Goal: Transaction & Acquisition: Subscribe to service/newsletter

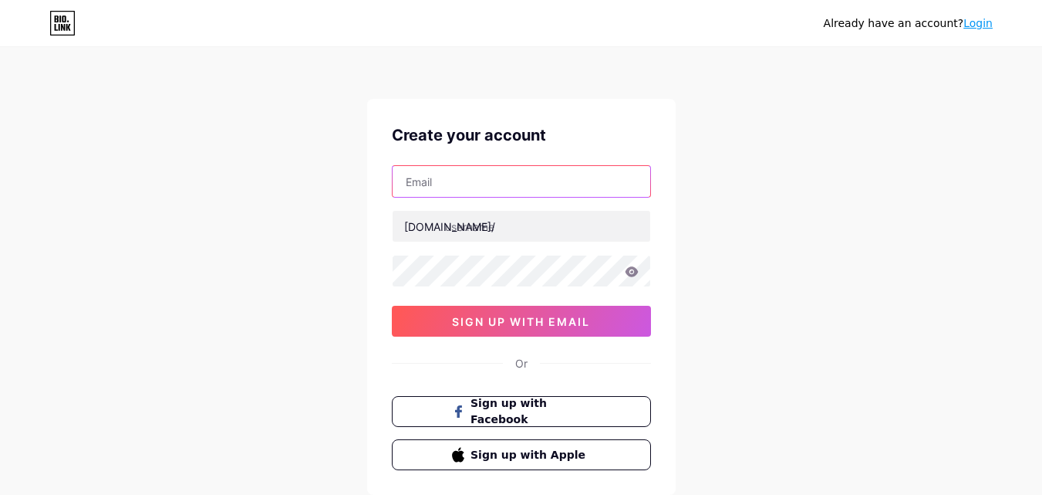
click at [495, 186] on input "text" at bounding box center [522, 181] width 258 height 31
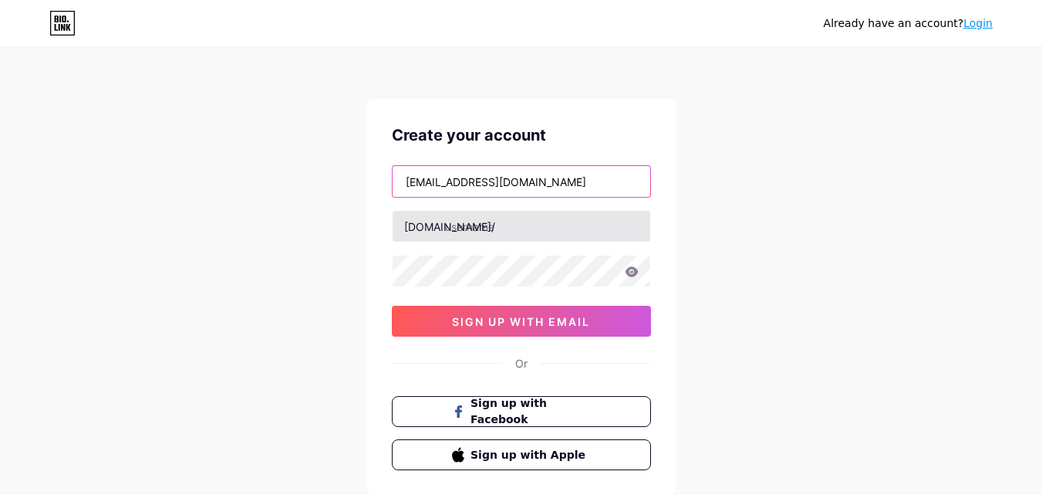
type input "[EMAIL_ADDRESS][DOMAIN_NAME]"
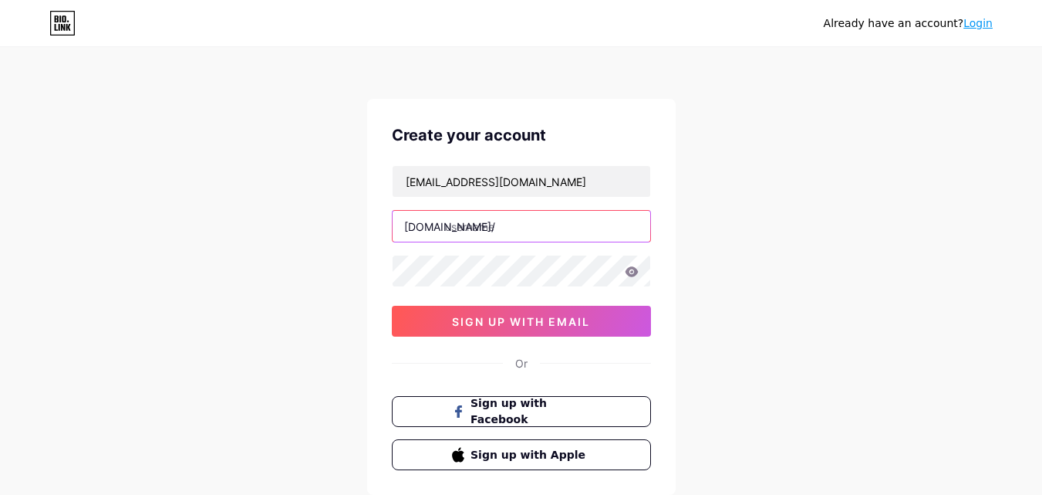
click at [515, 225] on input "text" at bounding box center [522, 226] width 258 height 31
type input "xfcomxf"
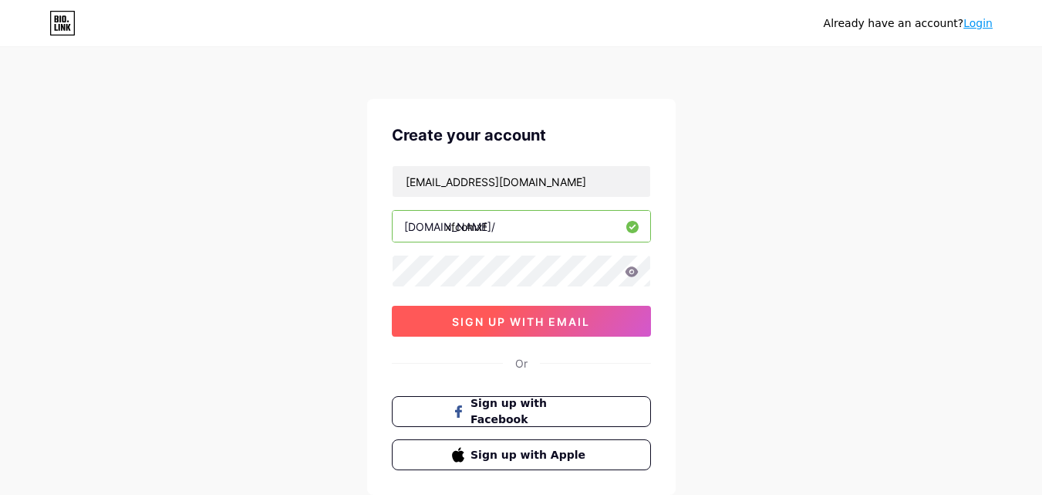
click at [443, 319] on button "sign up with email" at bounding box center [521, 321] width 259 height 31
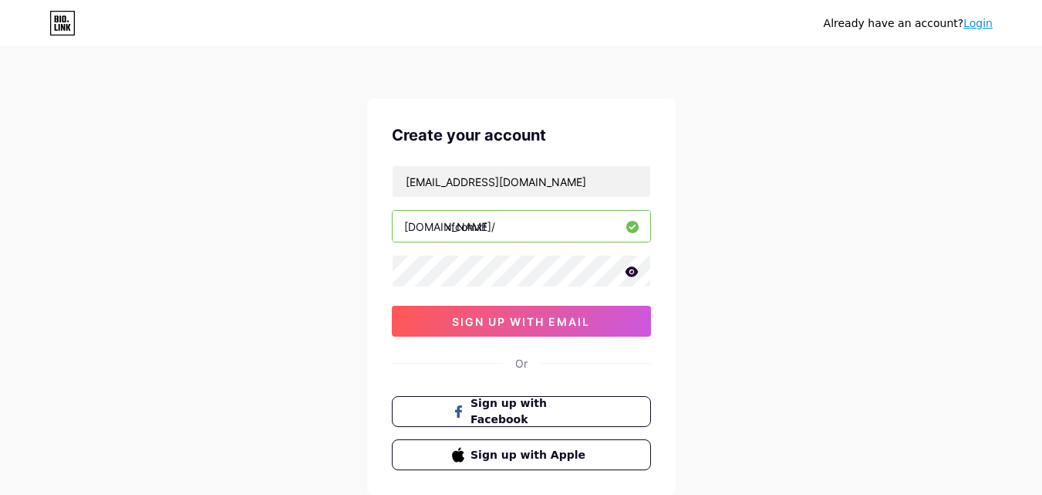
click at [631, 273] on icon at bounding box center [632, 271] width 14 height 11
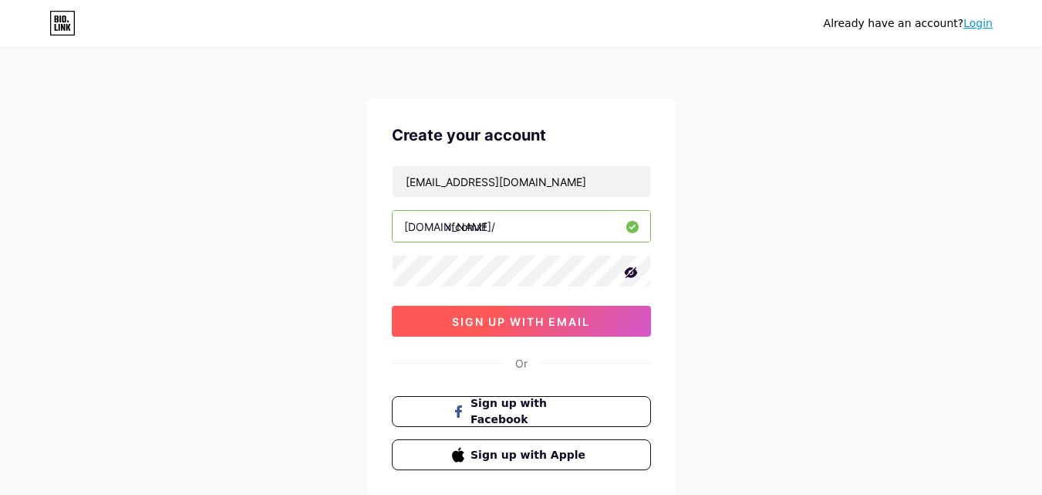
click at [559, 321] on span "sign up with email" at bounding box center [521, 321] width 138 height 13
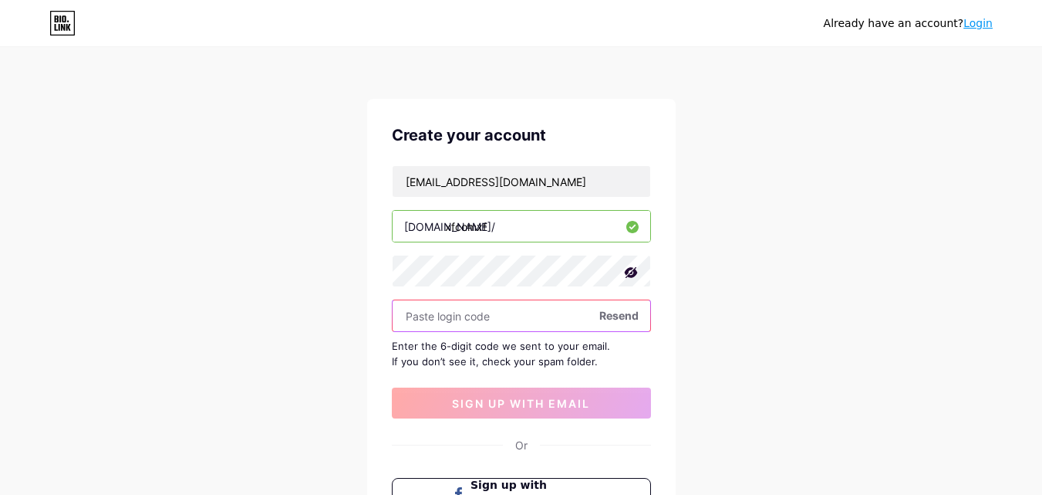
paste input "798771"
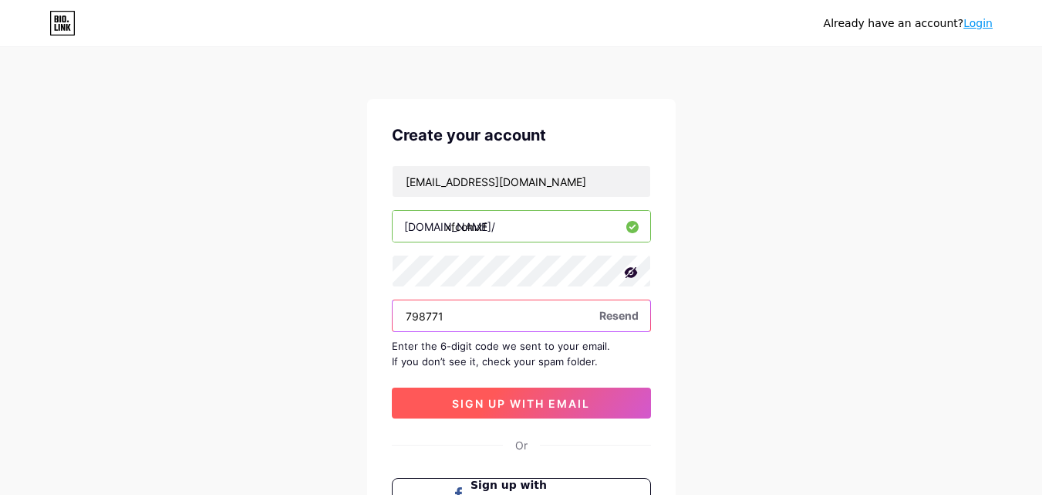
type input "798771"
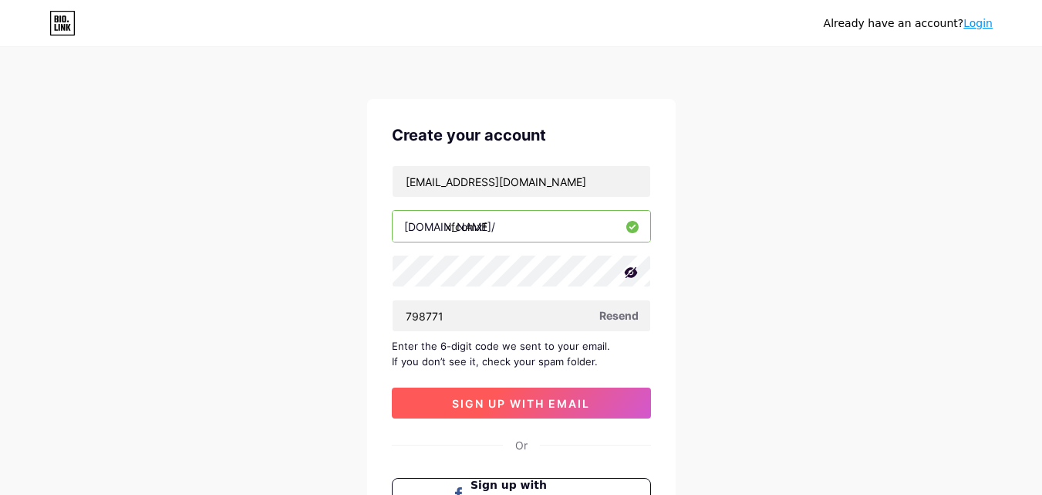
click at [489, 403] on span "sign up with email" at bounding box center [521, 403] width 138 height 13
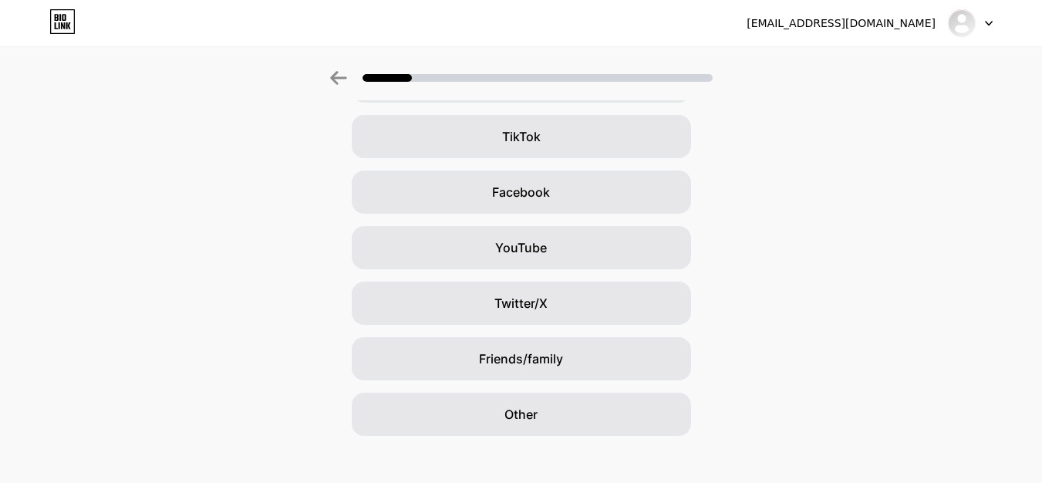
scroll to position [177, 0]
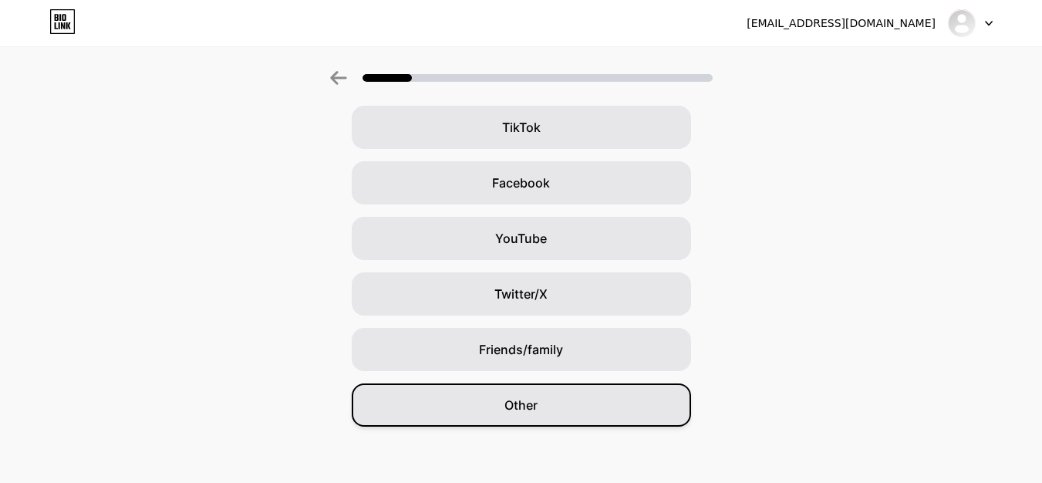
click at [488, 392] on div "Other" at bounding box center [522, 405] width 340 height 43
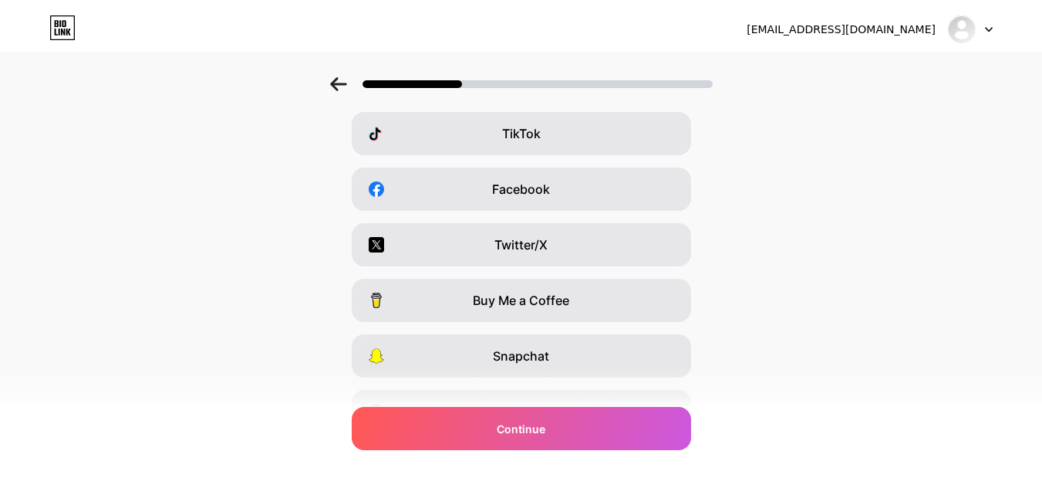
scroll to position [0, 0]
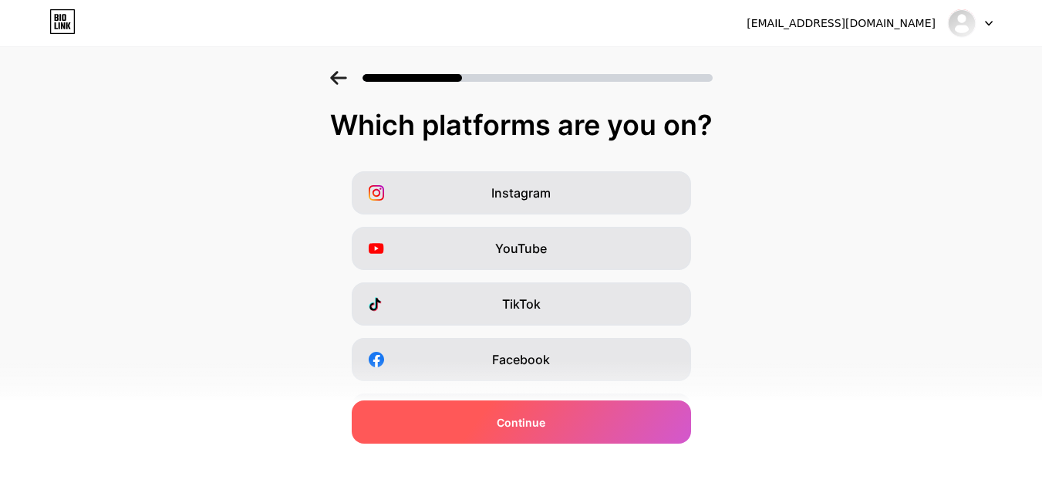
click at [552, 407] on div "Continue" at bounding box center [522, 421] width 340 height 43
click at [548, 413] on div "Continue" at bounding box center [522, 421] width 340 height 43
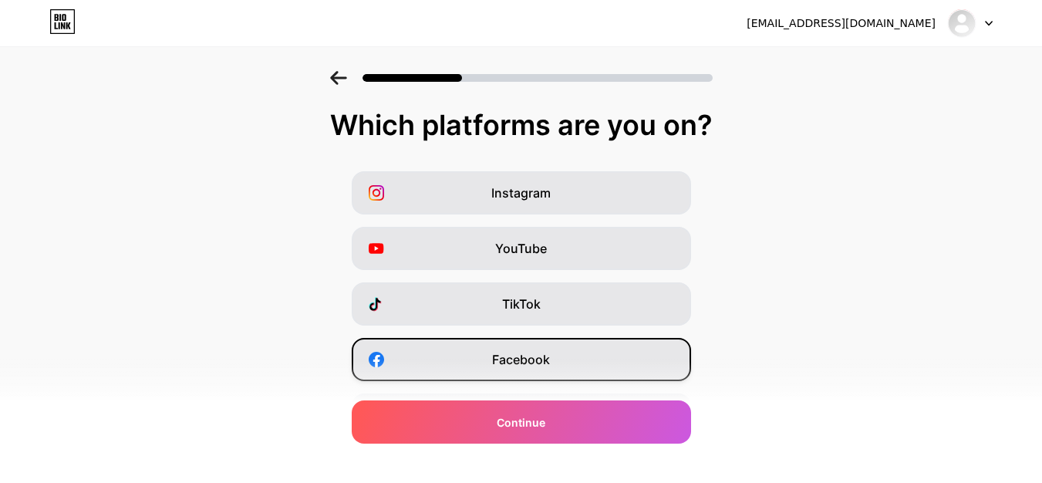
click at [532, 364] on span "Facebook" at bounding box center [521, 359] width 58 height 19
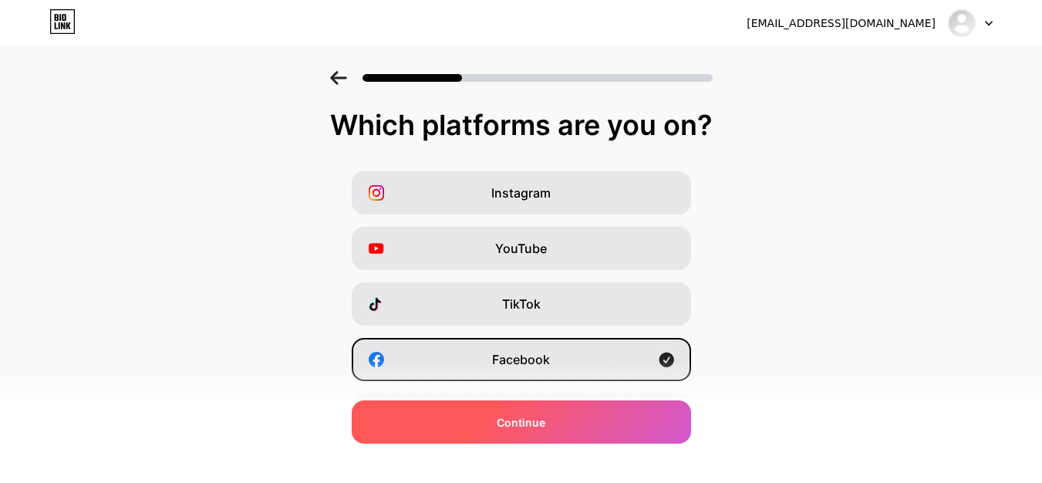
click at [520, 420] on span "Continue" at bounding box center [521, 422] width 49 height 16
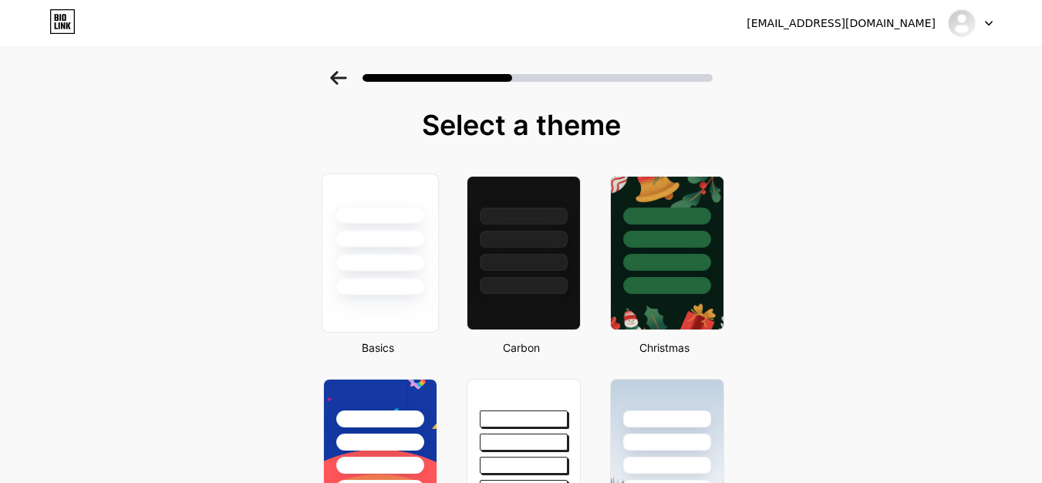
click at [381, 255] on div at bounding box center [380, 263] width 90 height 18
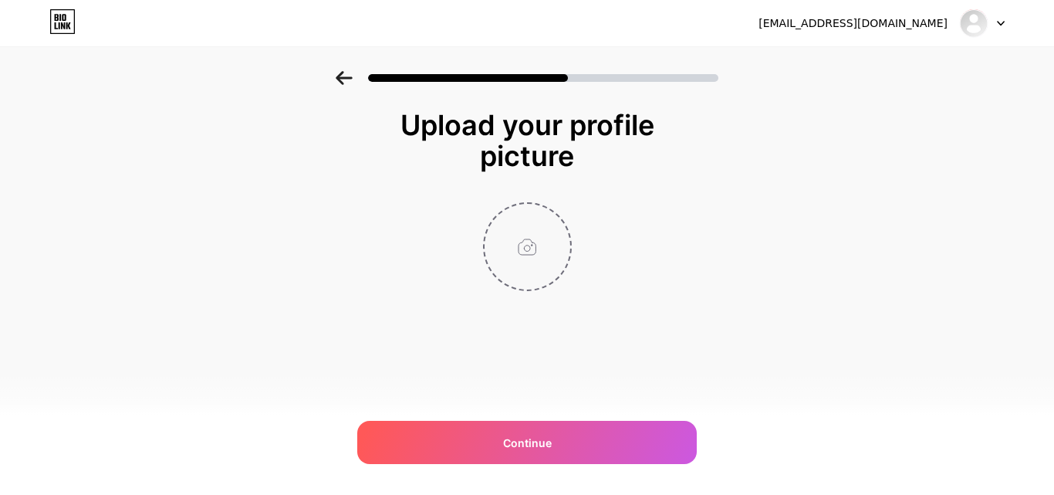
click at [536, 255] on input "file" at bounding box center [528, 247] width 86 height 86
type input "C:\fakepath\comcast new.jpg"
click at [562, 215] on icon at bounding box center [561, 213] width 5 height 5
click at [537, 241] on input "file" at bounding box center [528, 247] width 86 height 86
type input "C:\fakepath\Xfinity update.png"
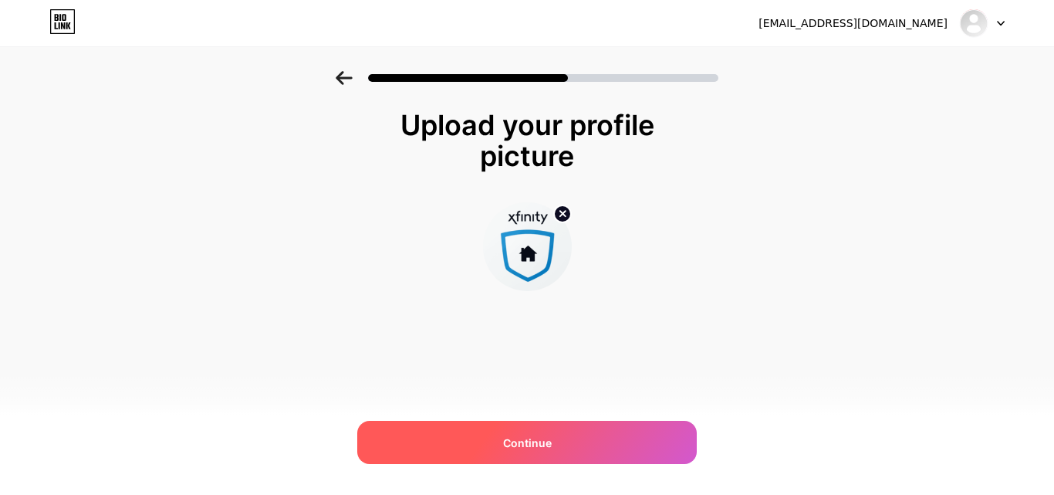
click at [549, 441] on span "Continue" at bounding box center [527, 442] width 49 height 16
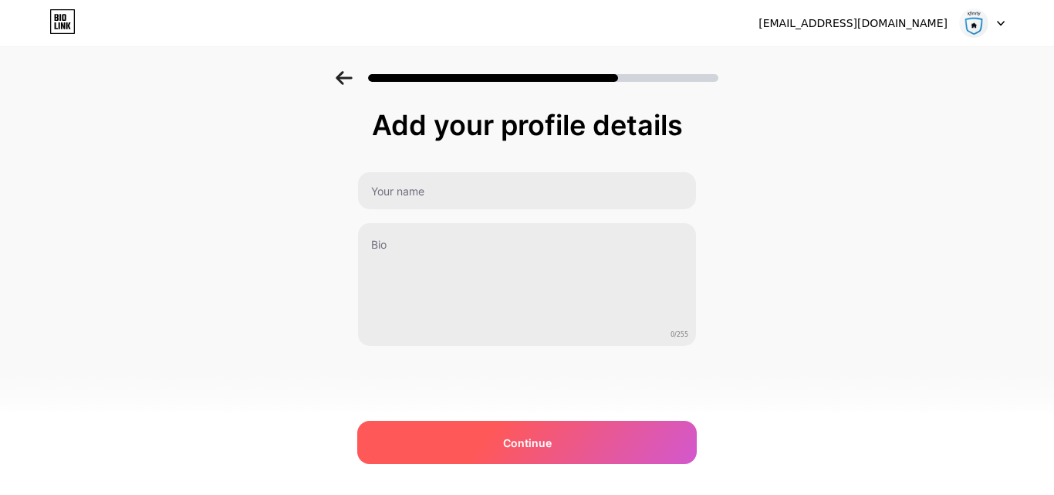
click at [536, 451] on div "Continue" at bounding box center [527, 442] width 340 height 43
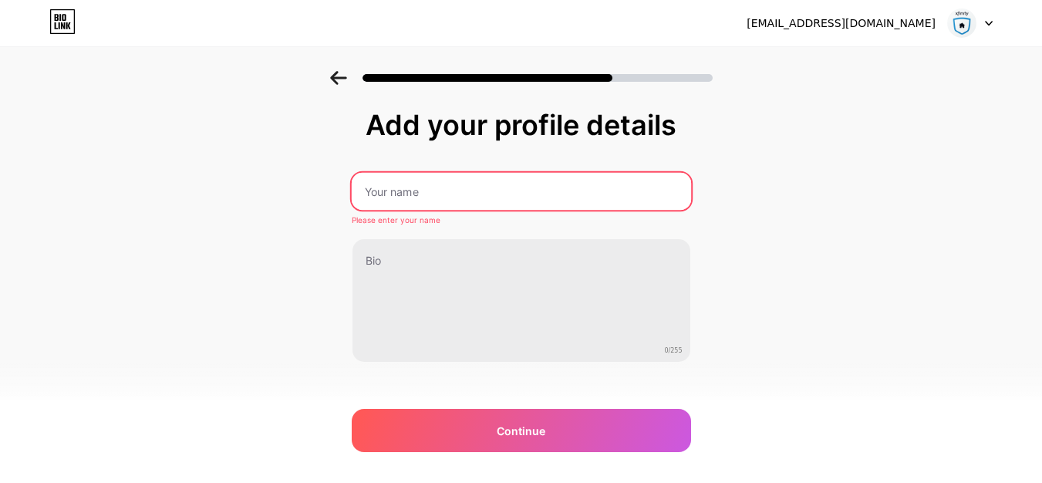
click at [465, 176] on input "text" at bounding box center [521, 191] width 340 height 37
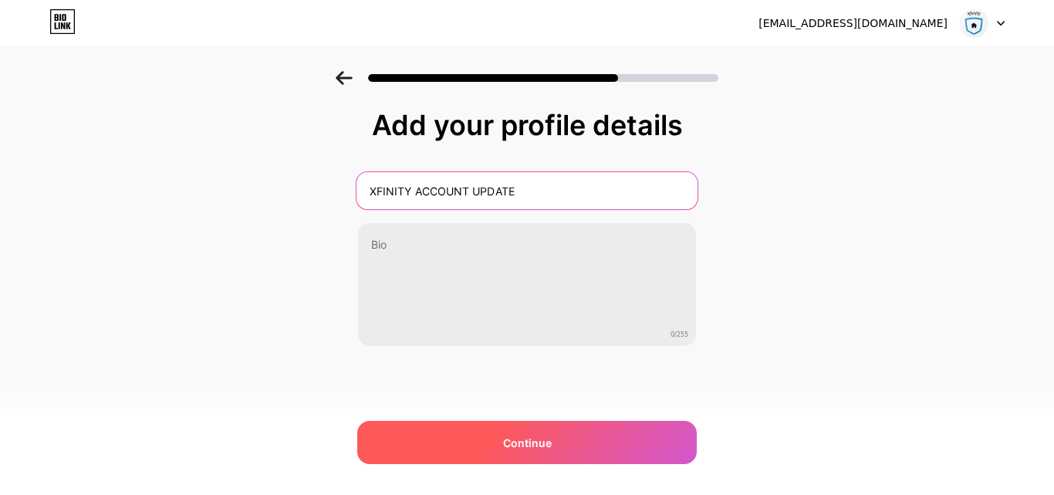
type input "XFINITY ACCOUNT UPDATE"
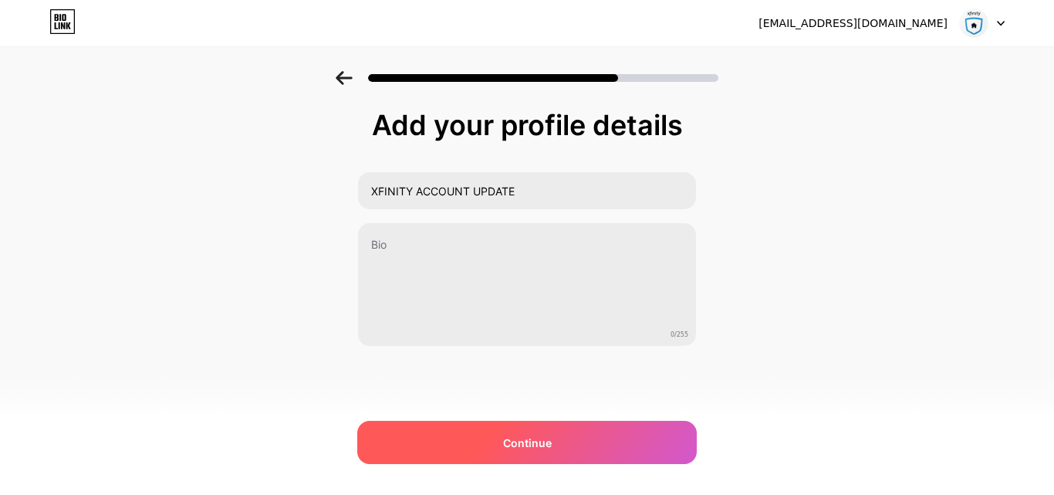
click at [514, 447] on span "Continue" at bounding box center [527, 442] width 49 height 16
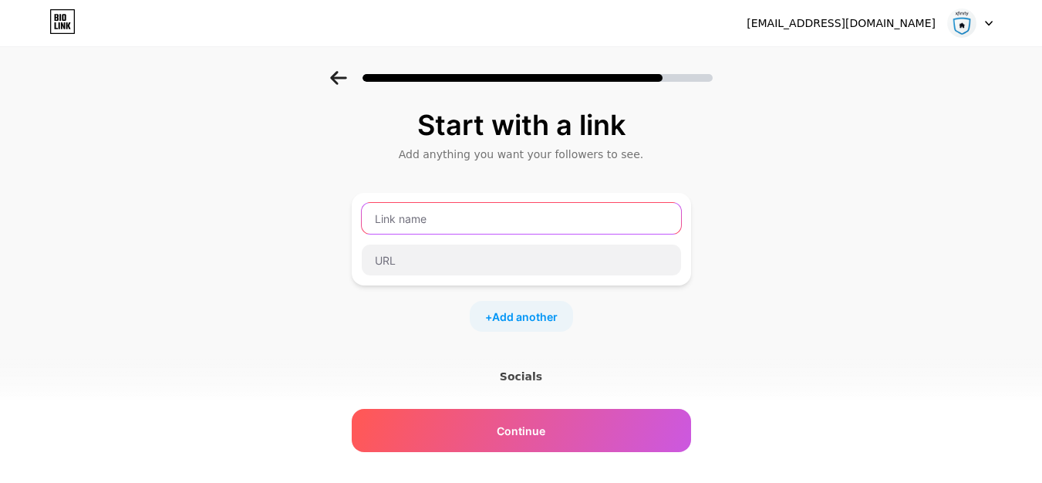
click at [456, 218] on input "text" at bounding box center [521, 218] width 319 height 31
type input "P"
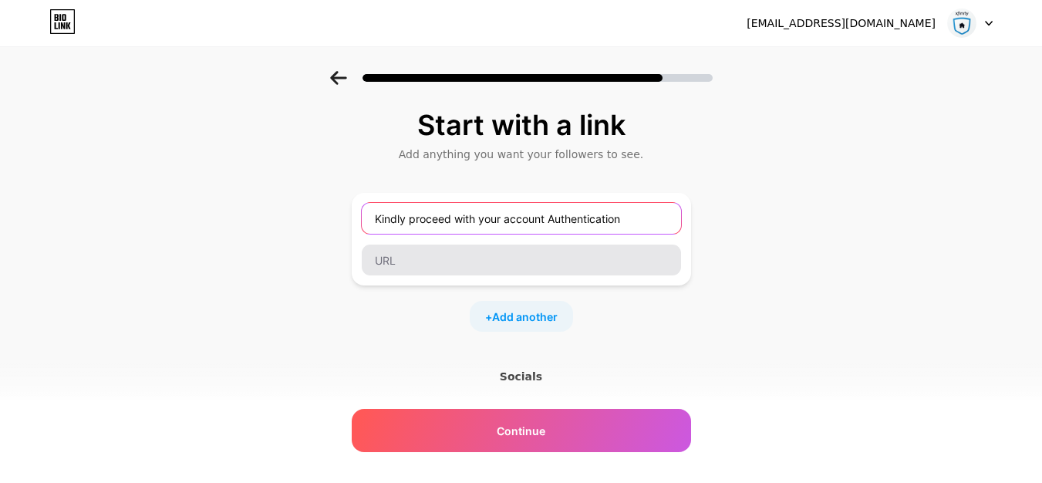
type input "Kindly proceed with your account Authentication"
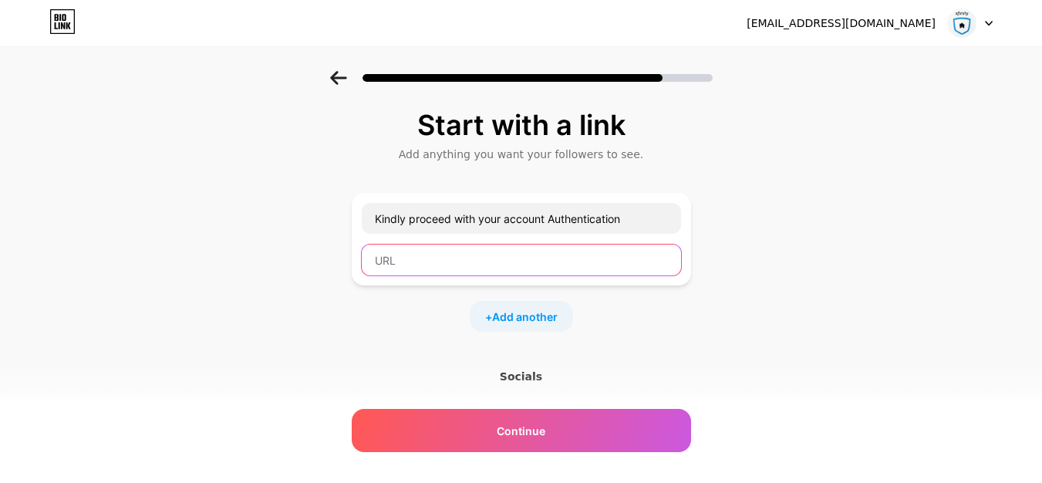
click at [431, 255] on input "text" at bounding box center [521, 260] width 319 height 31
paste input "https://mdragseth00.wixstudio.com/my-site"
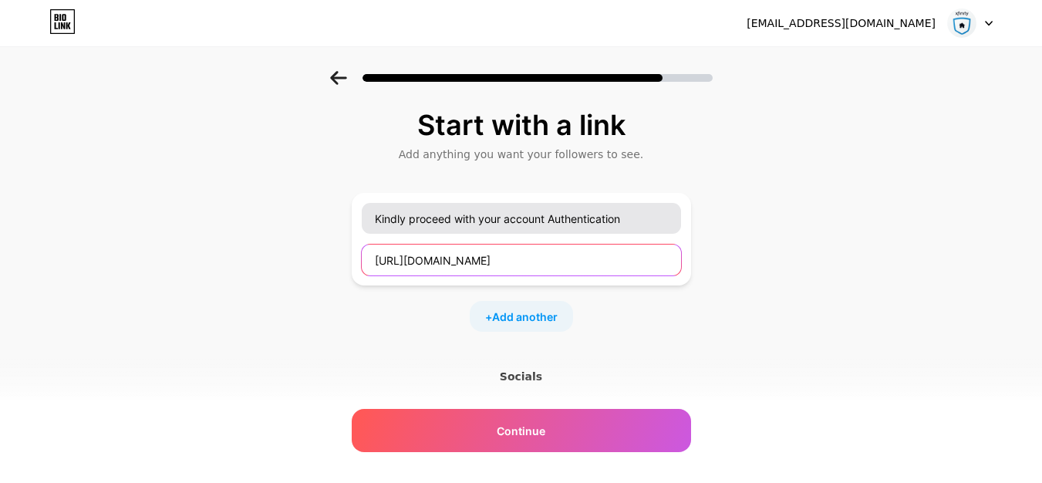
type input "https://mdragseth00.wixstudio.com/my-site"
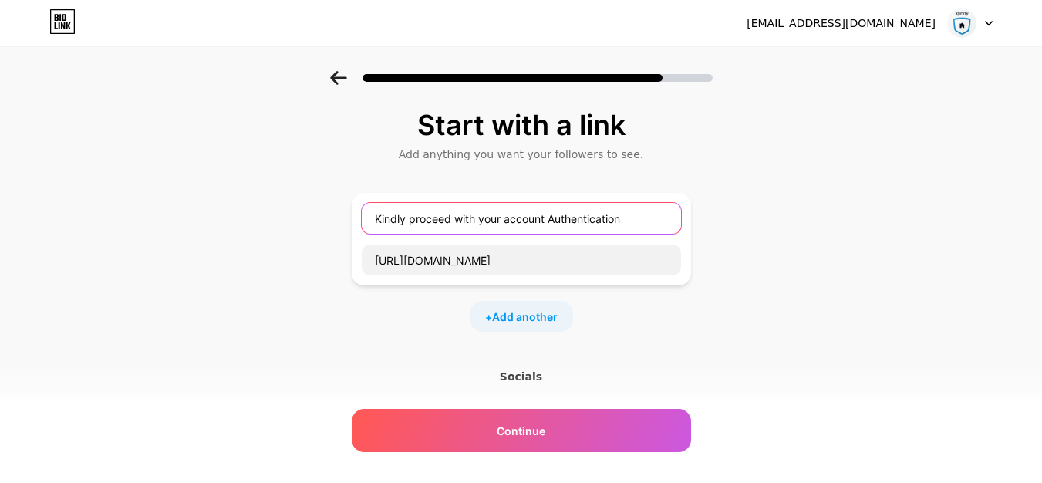
click at [481, 217] on input "Kindly proceed with your account Authentication" at bounding box center [521, 218] width 319 height 31
paste input "Please authenticate your account."
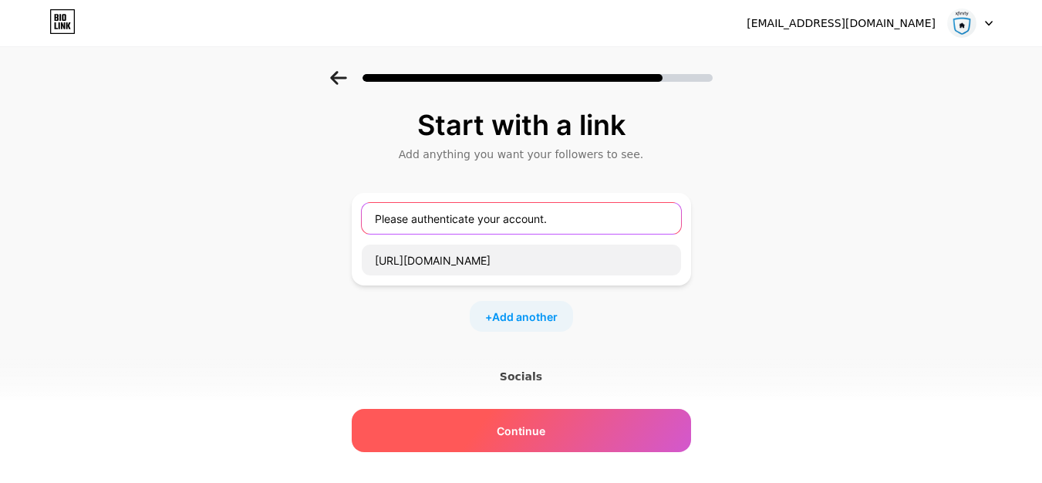
type input "Please authenticate your account."
click at [530, 437] on span "Continue" at bounding box center [521, 431] width 49 height 16
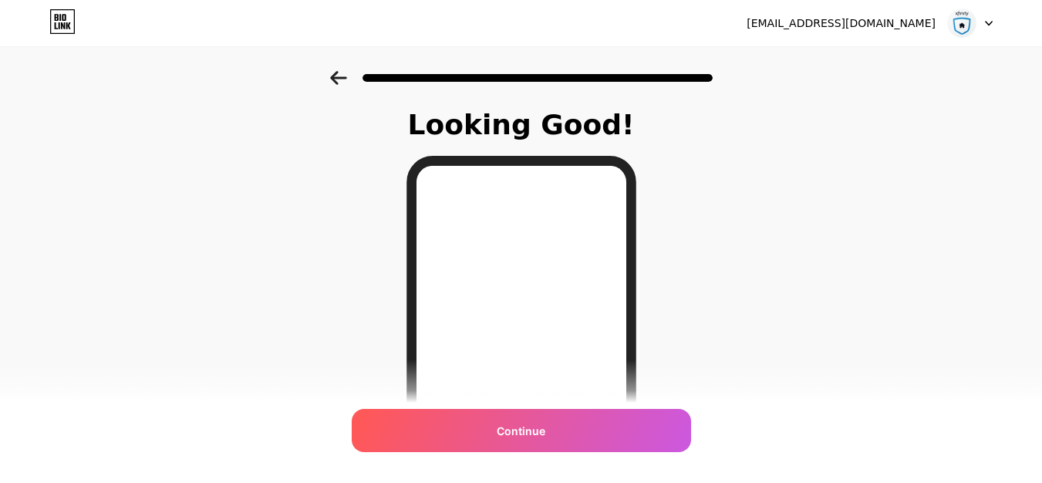
click at [530, 437] on span "Continue" at bounding box center [521, 431] width 49 height 16
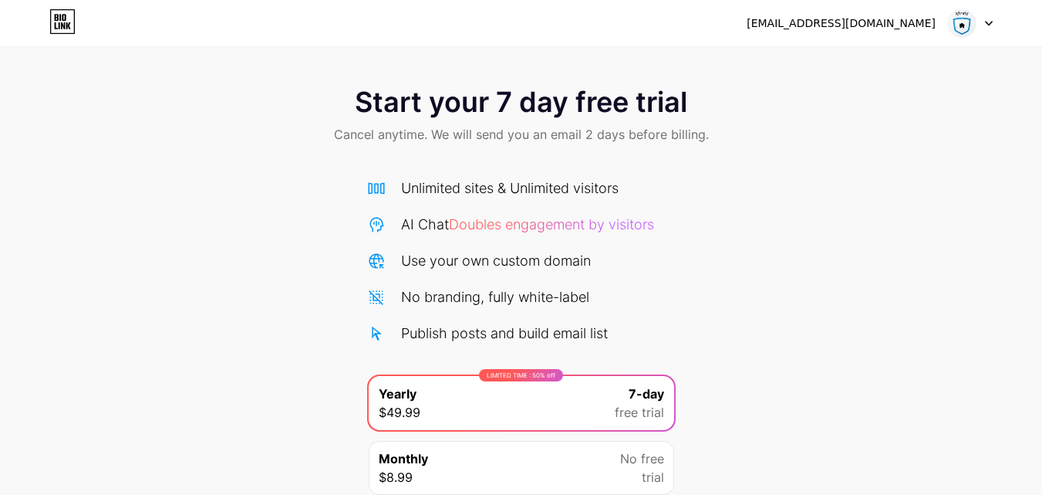
click at [58, 24] on icon at bounding box center [62, 21] width 26 height 25
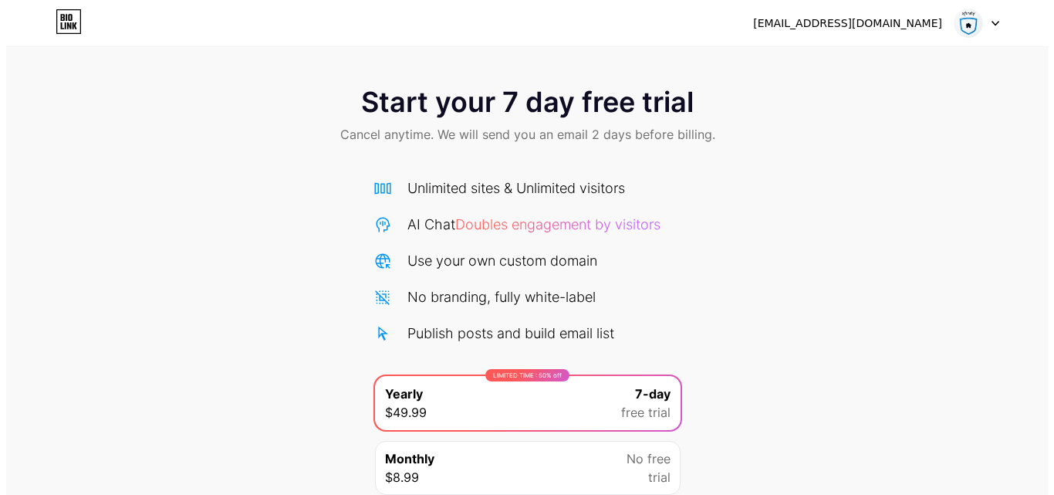
scroll to position [127, 0]
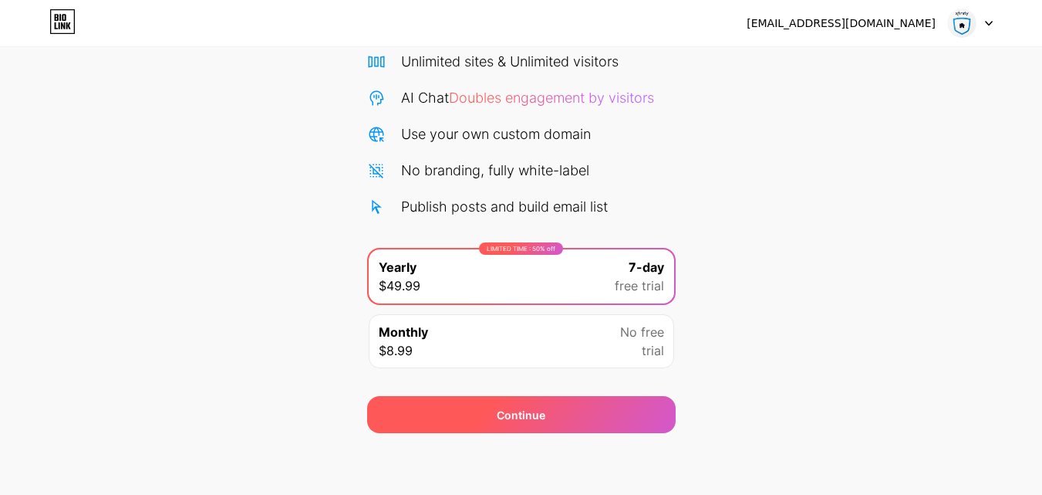
click at [583, 411] on div "Continue" at bounding box center [521, 414] width 309 height 37
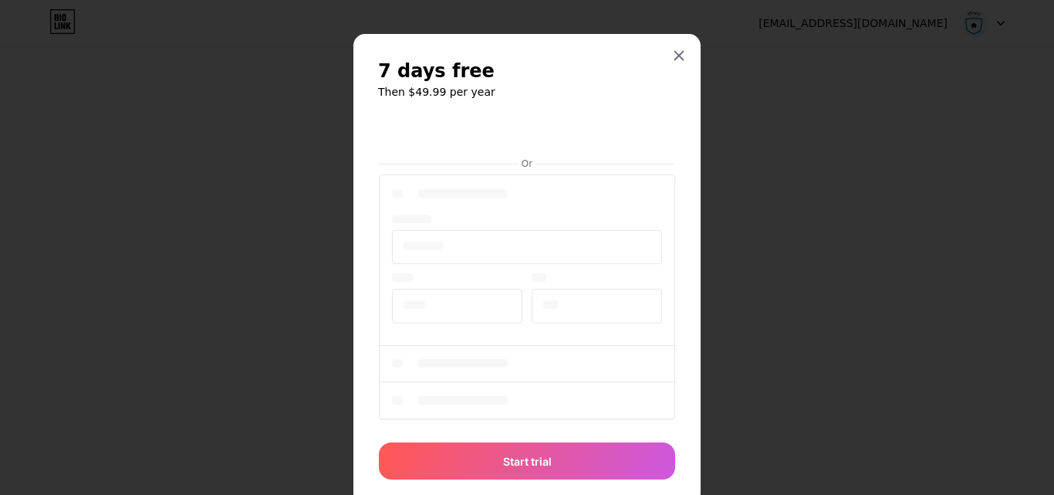
click at [573, 319] on div at bounding box center [527, 298] width 296 height 255
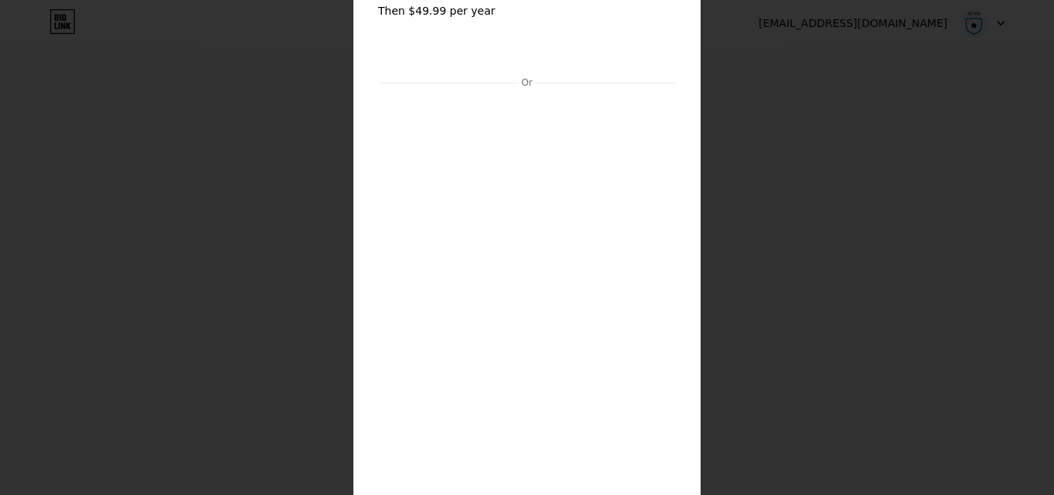
scroll to position [186, 0]
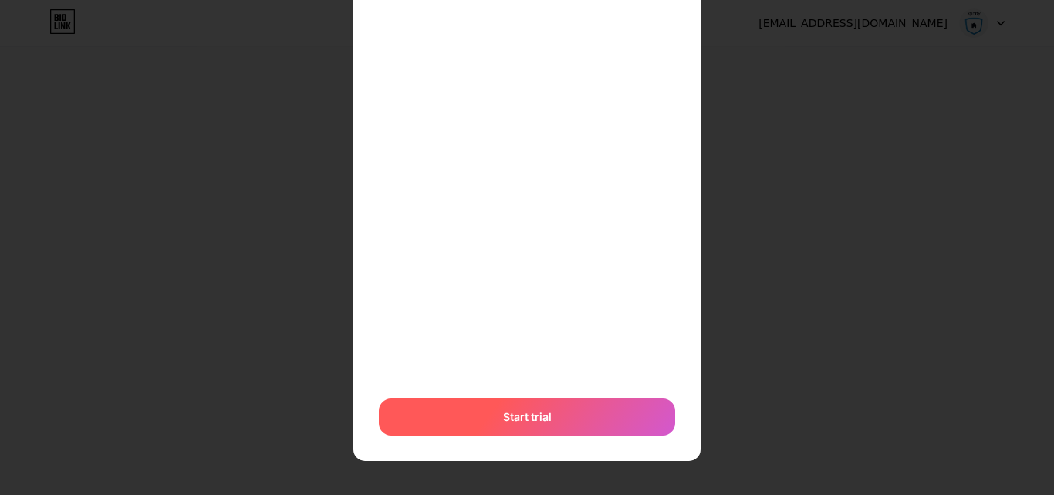
click at [437, 424] on div "Start trial" at bounding box center [527, 416] width 296 height 37
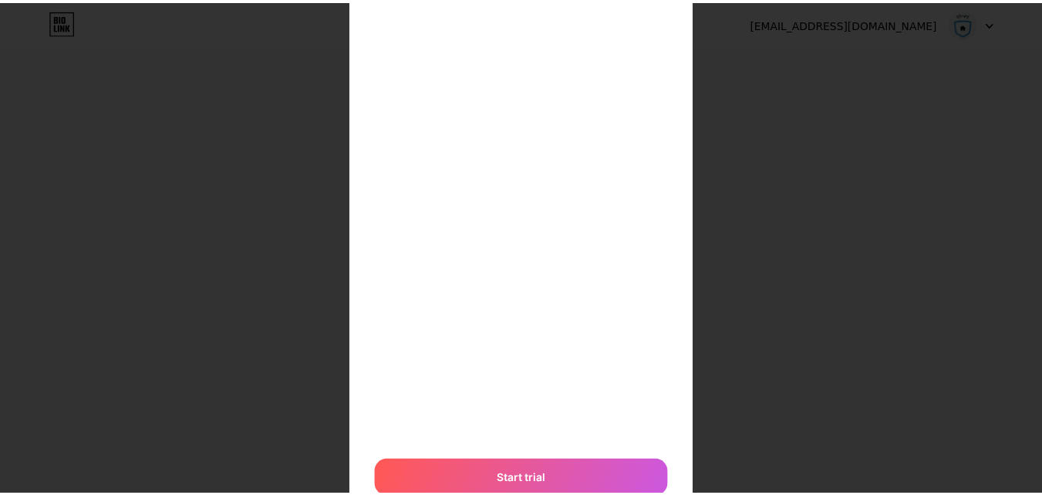
scroll to position [0, 0]
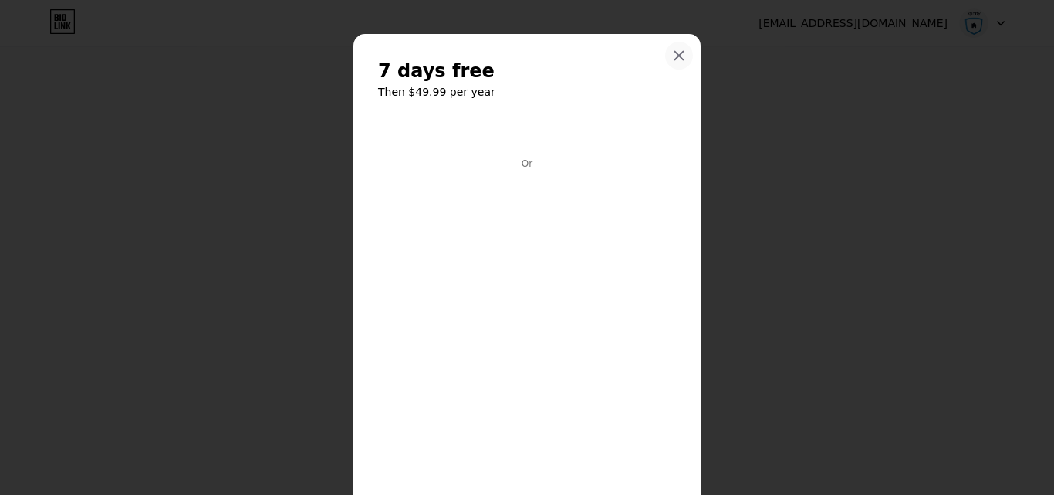
click at [678, 51] on icon at bounding box center [679, 55] width 12 height 12
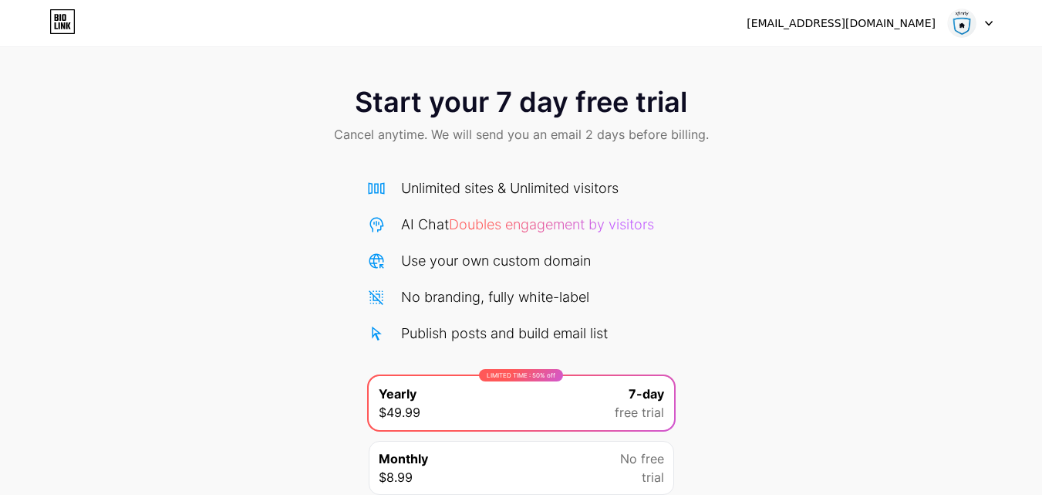
scroll to position [127, 0]
